Goal: Navigation & Orientation: Find specific page/section

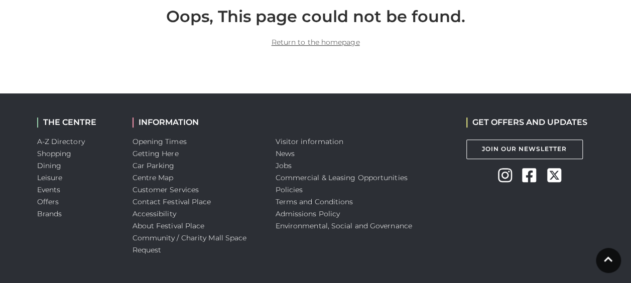
scroll to position [401, 0]
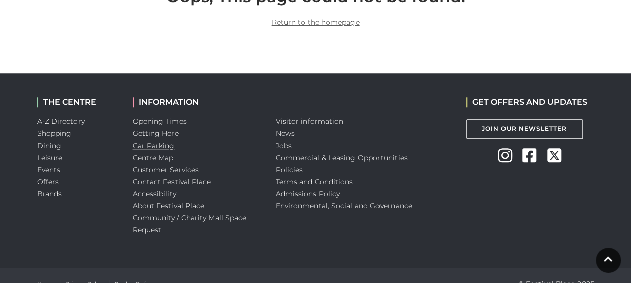
click at [155, 149] on link "Car Parking" at bounding box center [153, 145] width 42 height 9
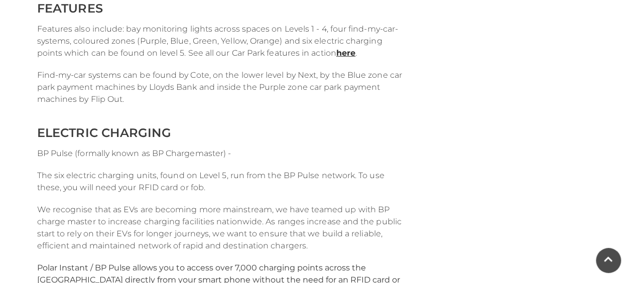
scroll to position [1565, 0]
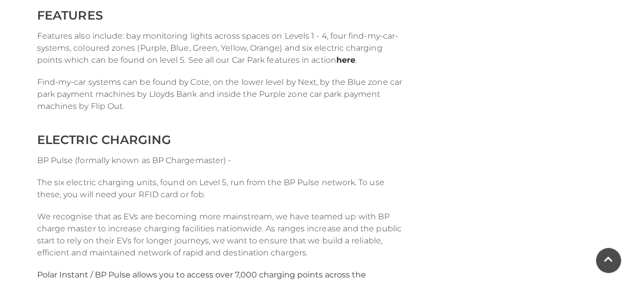
click at [344, 57] on link "here" at bounding box center [345, 60] width 19 height 10
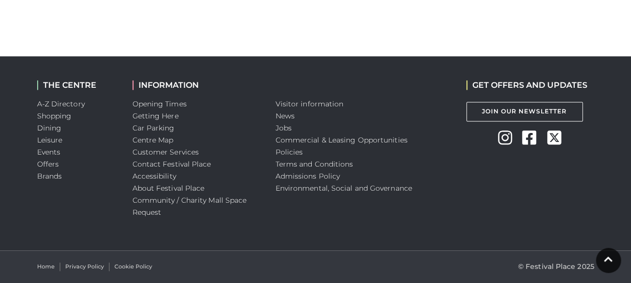
scroll to position [2415, 0]
click at [159, 115] on link "Getting Here" at bounding box center [155, 115] width 46 height 9
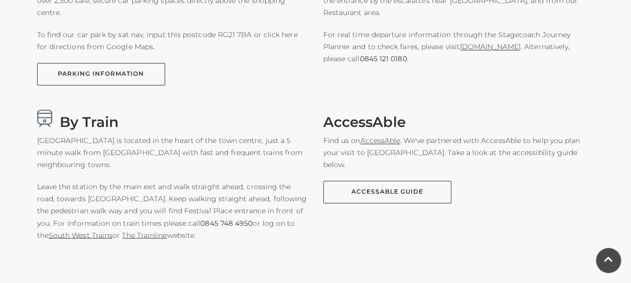
scroll to position [723, 0]
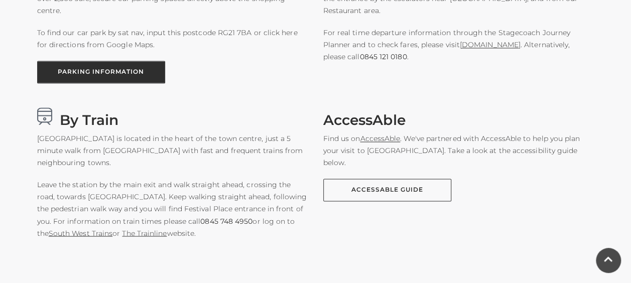
click at [110, 68] on link "PARKING INFORMATION" at bounding box center [101, 72] width 128 height 23
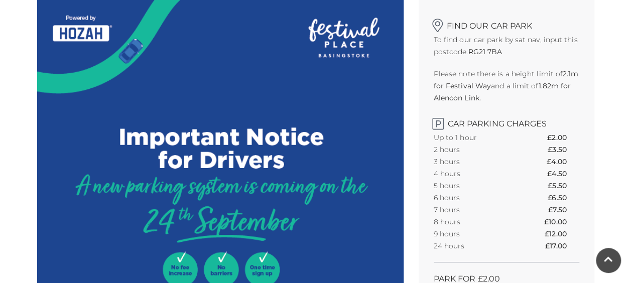
scroll to position [321, 0]
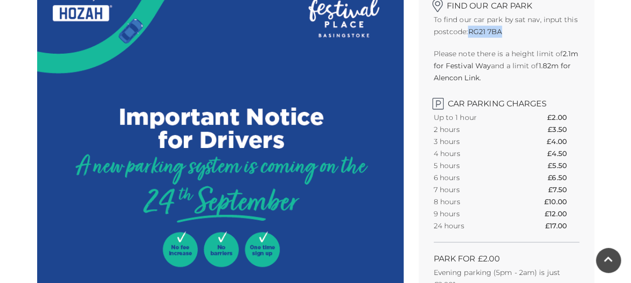
drag, startPoint x: 470, startPoint y: 30, endPoint x: 501, endPoint y: 30, distance: 31.6
click at [501, 30] on strong "RG21 7BA" at bounding box center [485, 31] width 34 height 9
copy strong "RG21 7BA"
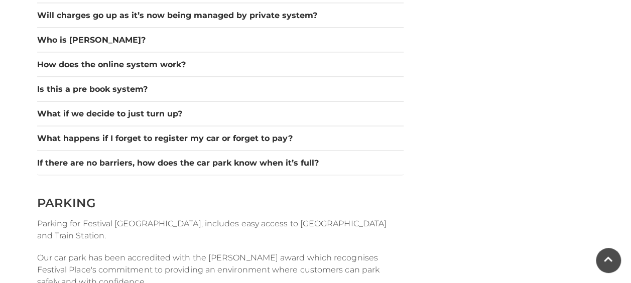
scroll to position [1124, 0]
